Goal: Information Seeking & Learning: Learn about a topic

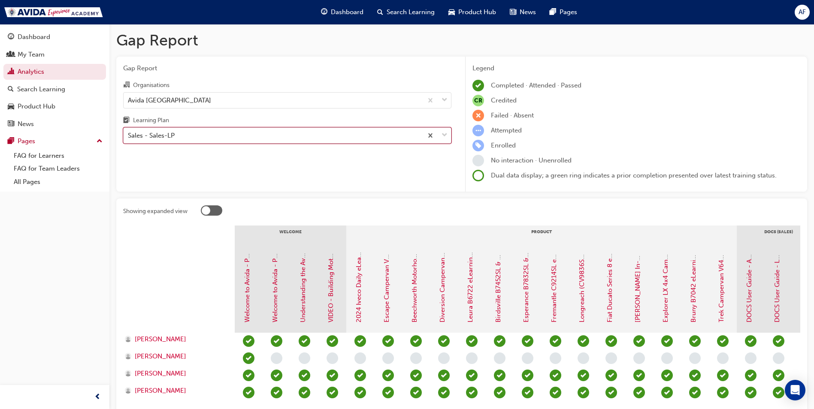
scroll to position [40, 0]
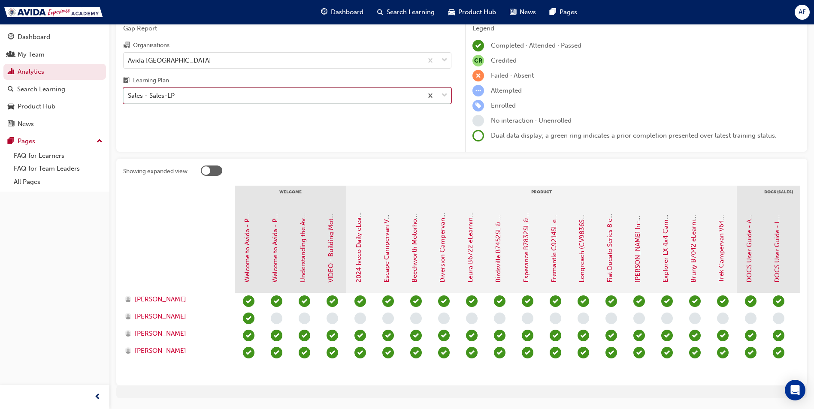
click at [292, 96] on div "Sales - Sales-LP" at bounding box center [273, 95] width 299 height 15
click at [129, 96] on input "Learning Plan option Sales - Sales-LP, selected. 0 results available. Select is…" at bounding box center [128, 95] width 1 height 7
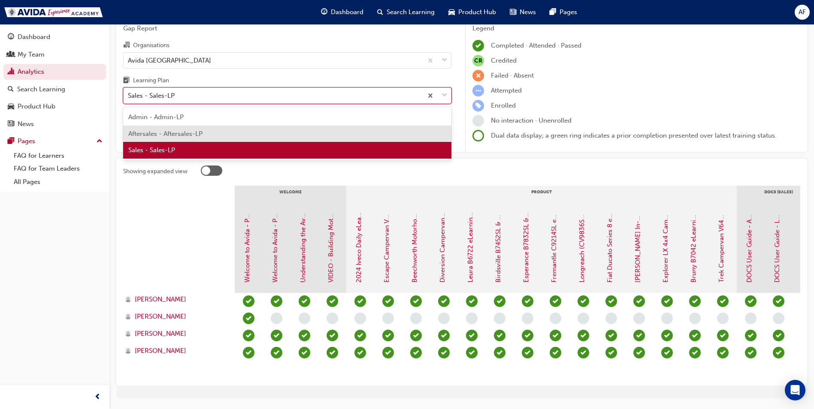
click at [212, 132] on div "Aftersales - Aftersales-LP" at bounding box center [287, 134] width 328 height 17
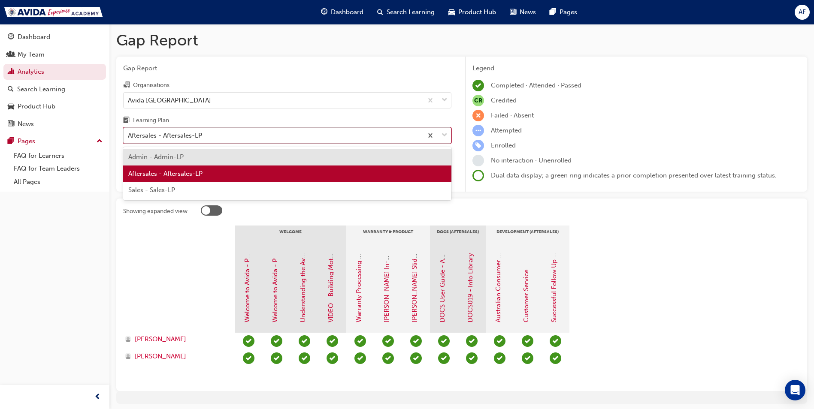
click at [261, 130] on div "Aftersales - Aftersales-LP" at bounding box center [273, 135] width 299 height 15
click at [129, 132] on input "Learning Plan option Aftersales - Aftersales-LP, selected. option Admin - Admin…" at bounding box center [128, 135] width 1 height 7
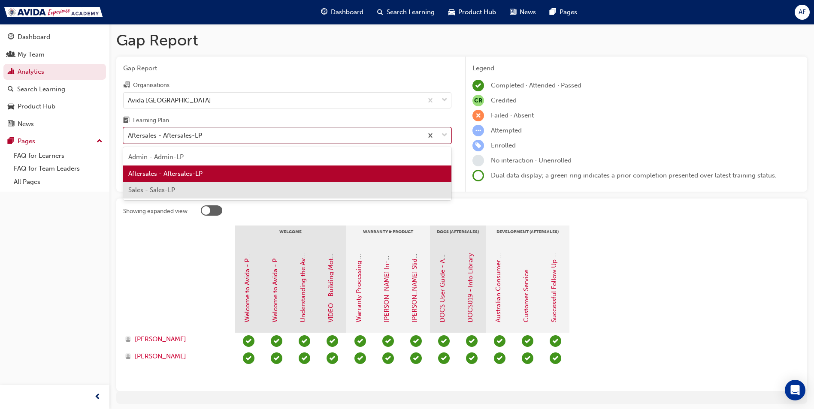
click at [172, 192] on span "Sales - Sales-LP" at bounding box center [151, 190] width 47 height 8
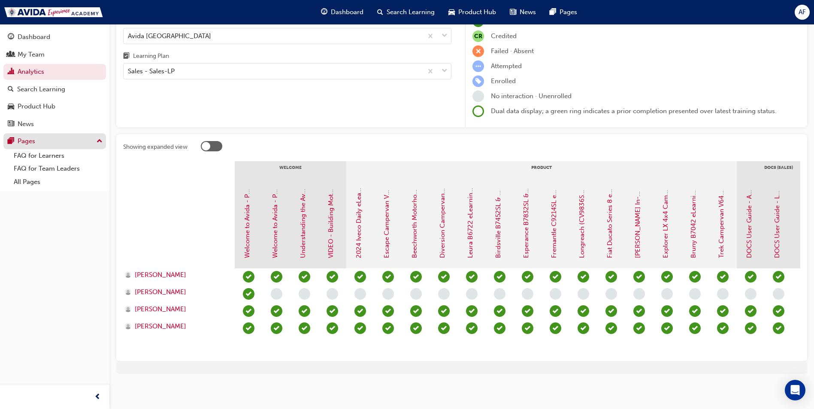
click at [34, 136] on div "Pages" at bounding box center [27, 141] width 18 height 10
click at [39, 182] on link "All Pages" at bounding box center [58, 181] width 96 height 13
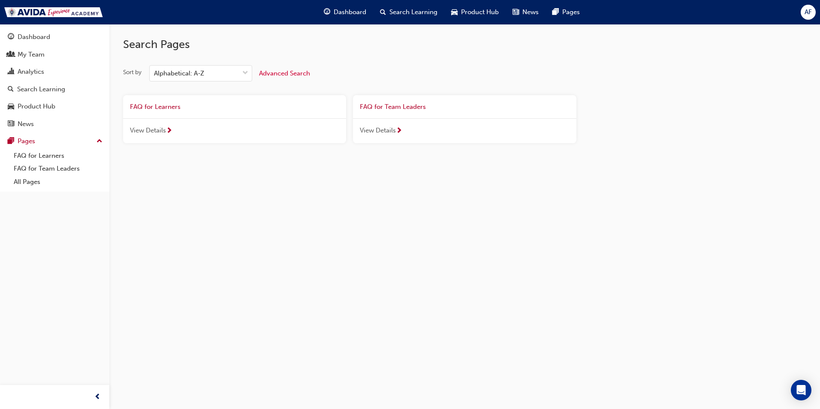
click at [153, 129] on span "View Details" at bounding box center [148, 131] width 36 height 10
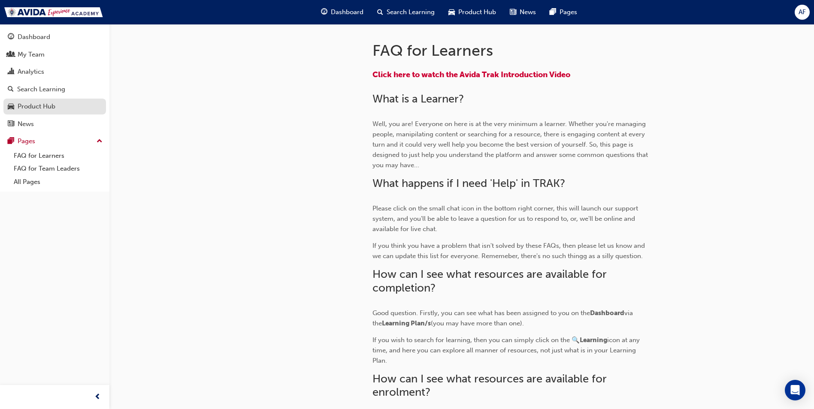
click at [30, 107] on div "Product Hub" at bounding box center [37, 107] width 38 height 10
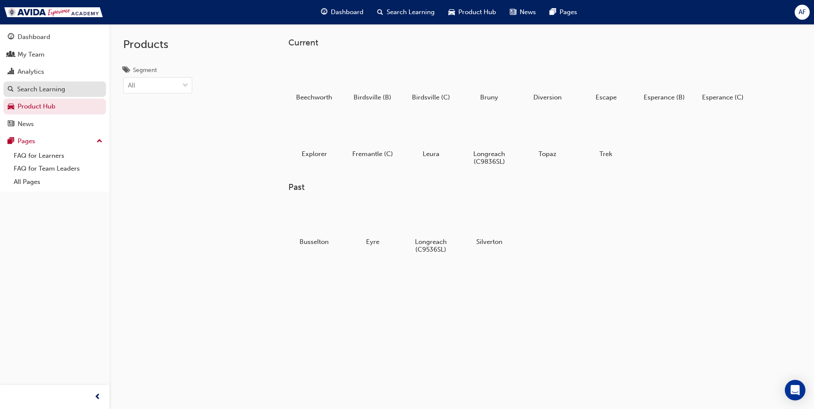
click at [38, 91] on div "Search Learning" at bounding box center [41, 89] width 48 height 10
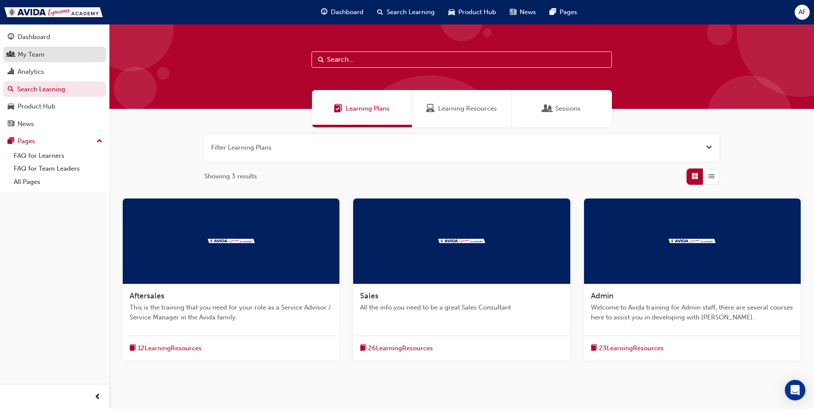
click at [30, 61] on link "My Team" at bounding box center [54, 55] width 103 height 16
